Goal: Task Accomplishment & Management: Manage account settings

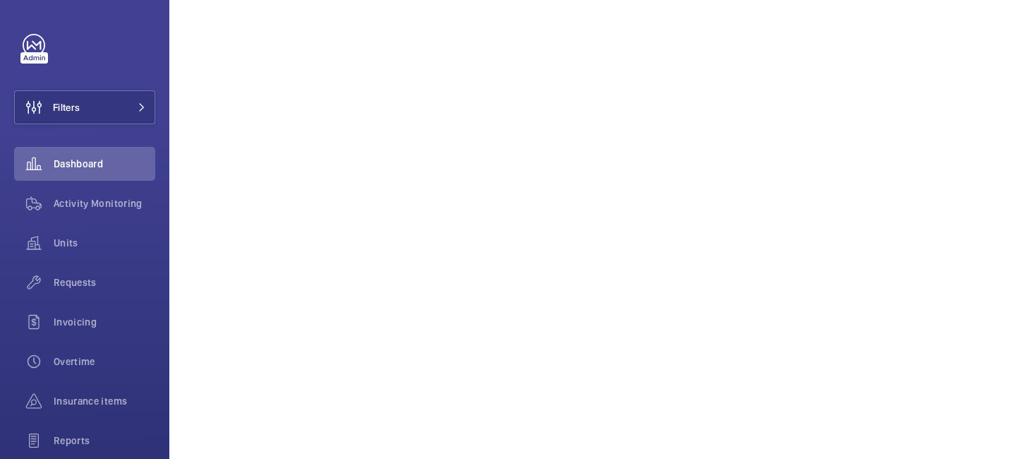
scroll to position [2072, 0]
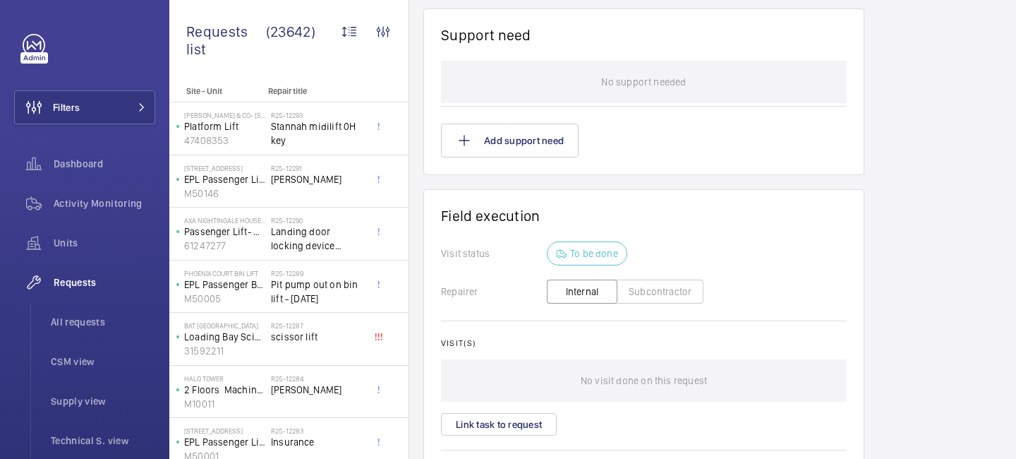
scroll to position [1178, 0]
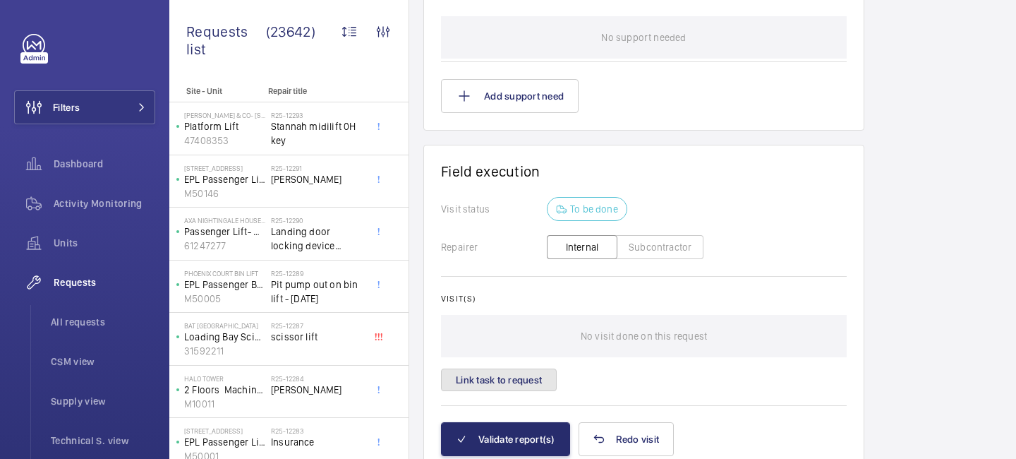
click at [519, 382] on button "Link task to request" at bounding box center [499, 379] width 116 height 23
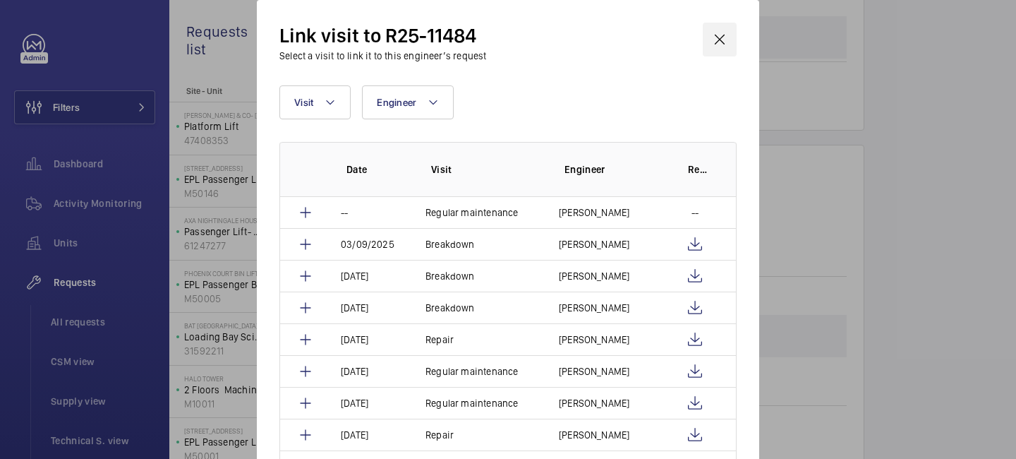
click at [723, 45] on wm-front-icon-button at bounding box center [720, 40] width 34 height 34
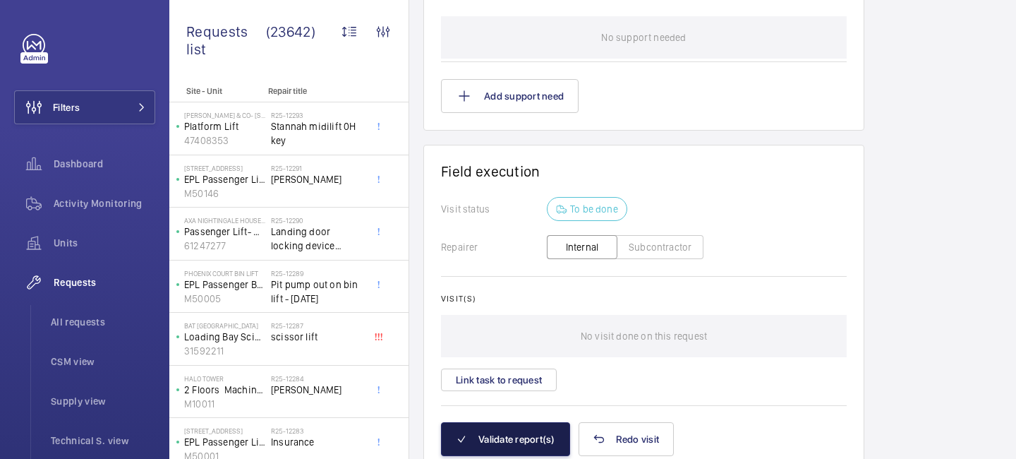
click at [517, 435] on button "Validate report(s)" at bounding box center [505, 439] width 129 height 34
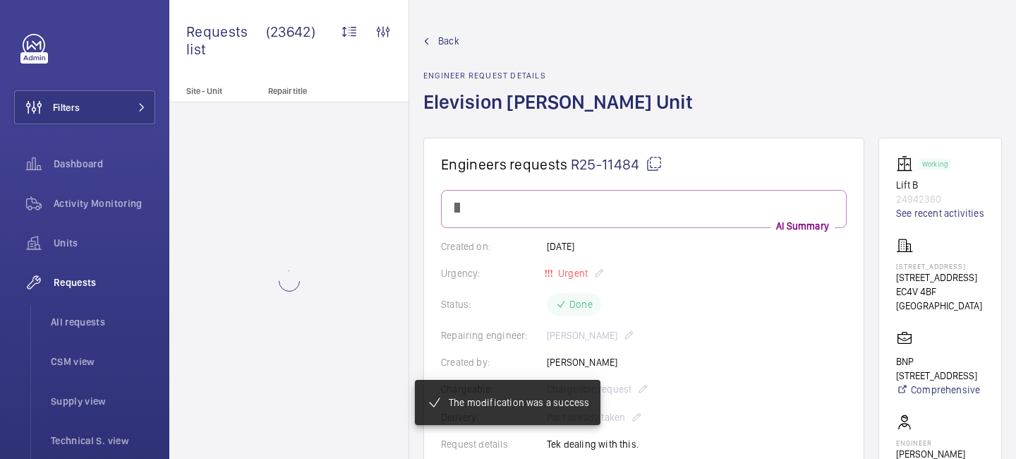
scroll to position [980, 0]
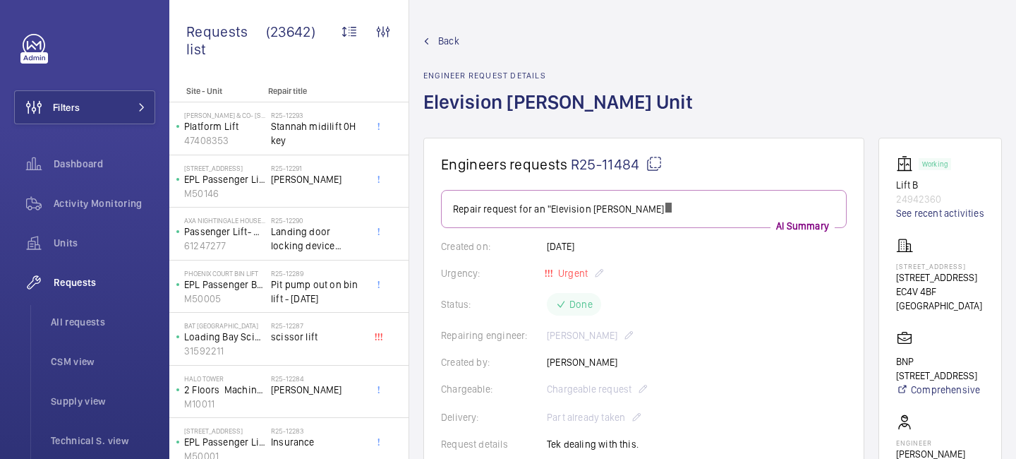
click at [442, 35] on span "Back" at bounding box center [448, 41] width 21 height 14
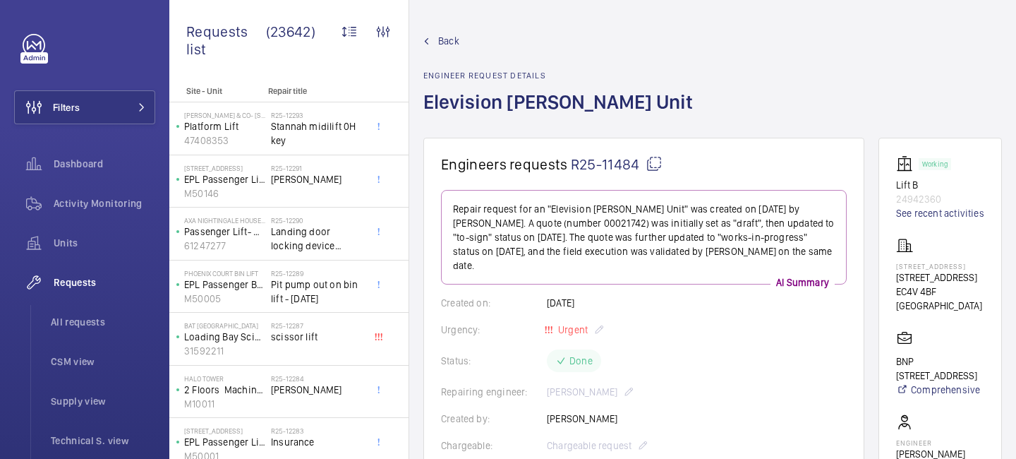
scroll to position [1022, 0]
